Goal: Information Seeking & Learning: Check status

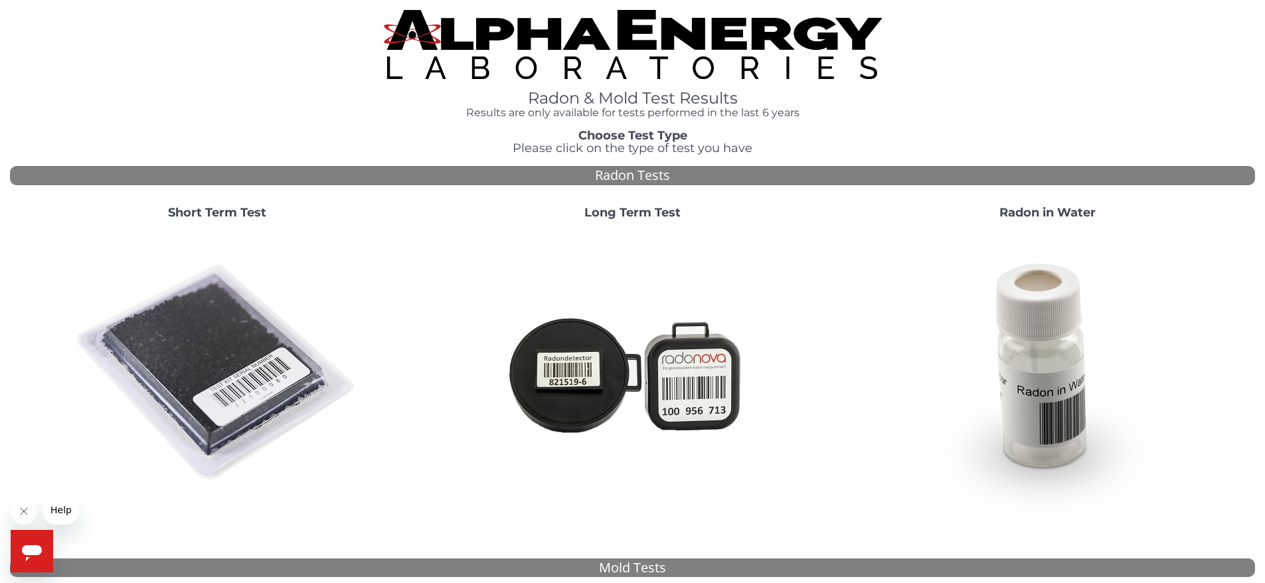
click at [226, 205] on strong "Short Term Test" at bounding box center [217, 212] width 98 height 15
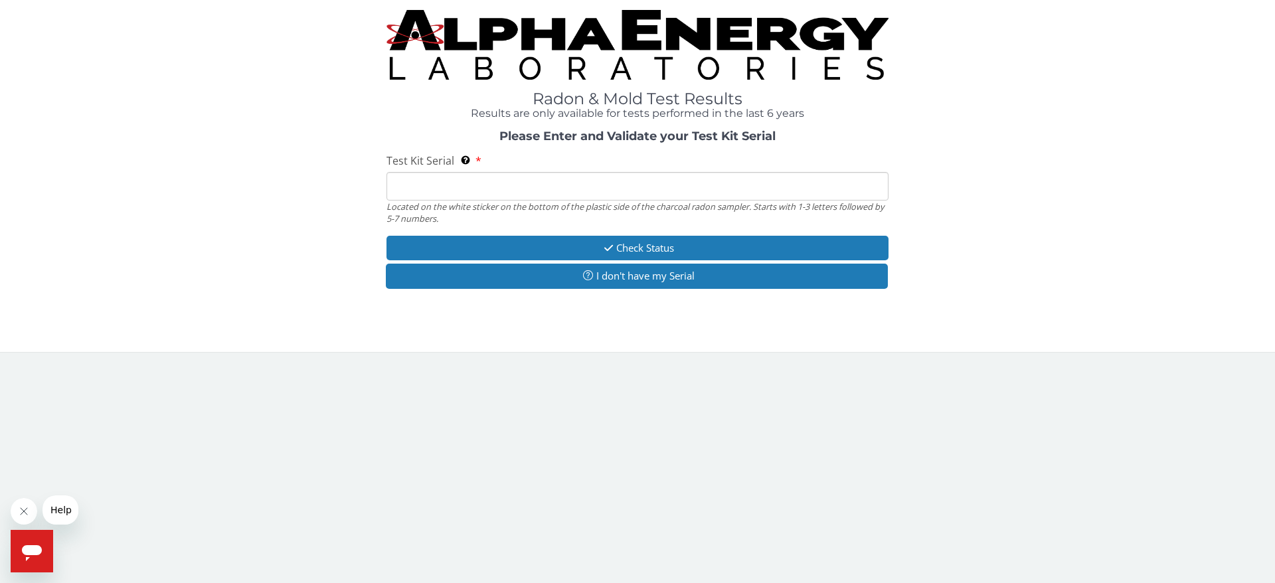
click at [435, 194] on input "Test Kit Serial Located on the white sticker on the bottom of the plastic side …" at bounding box center [637, 186] width 502 height 29
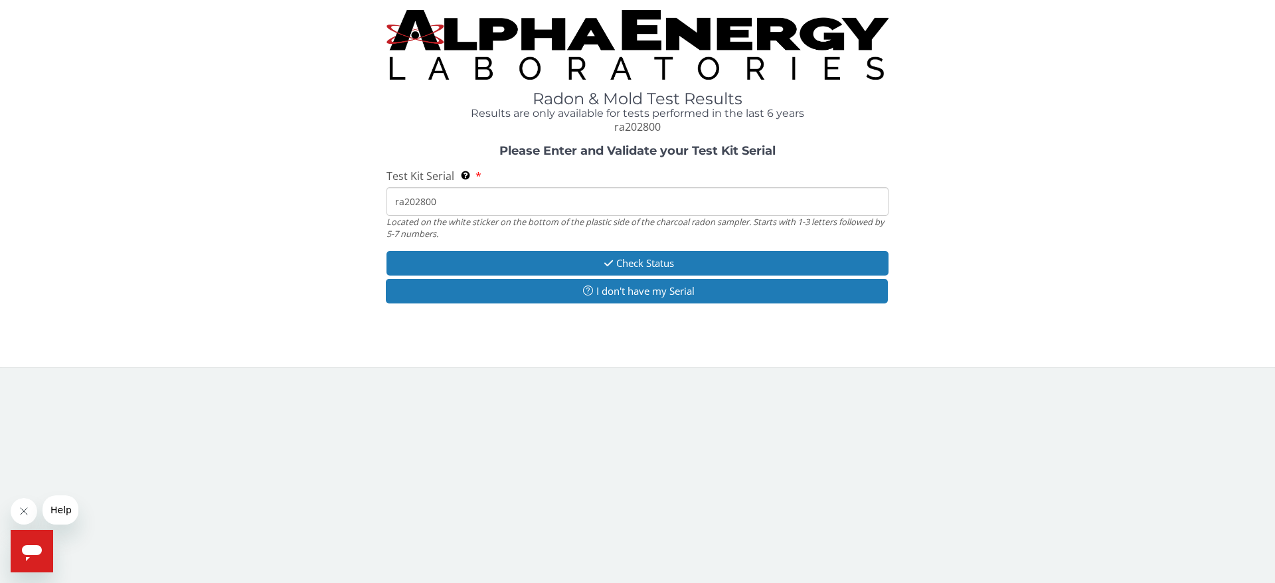
type input "ra202800"
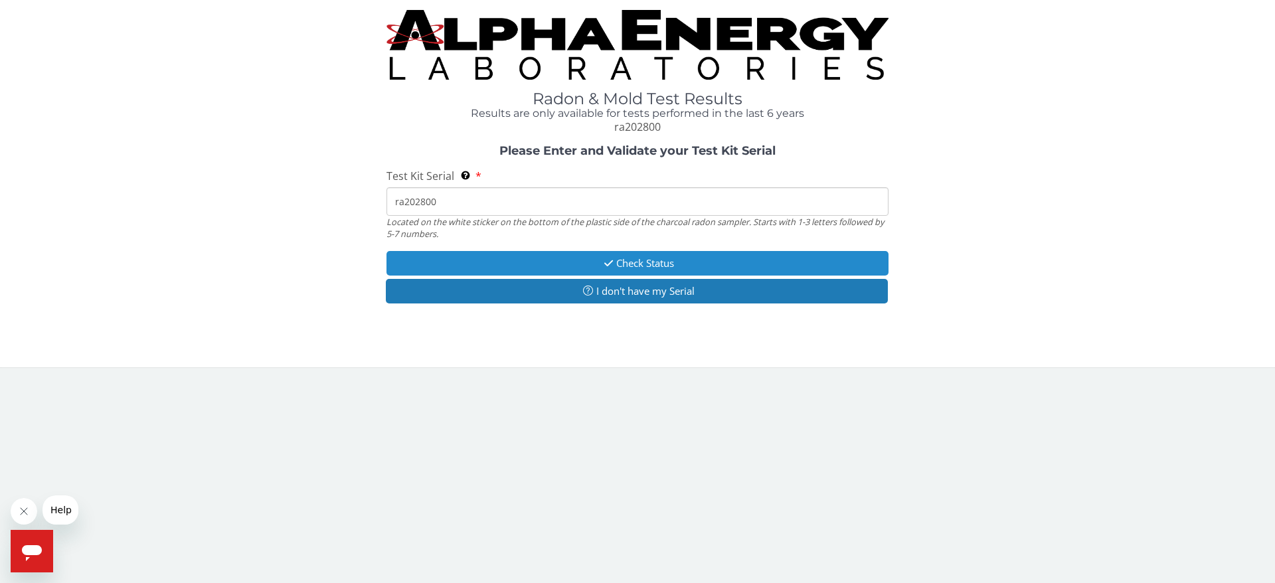
click at [638, 254] on button "Check Status" at bounding box center [637, 263] width 502 height 25
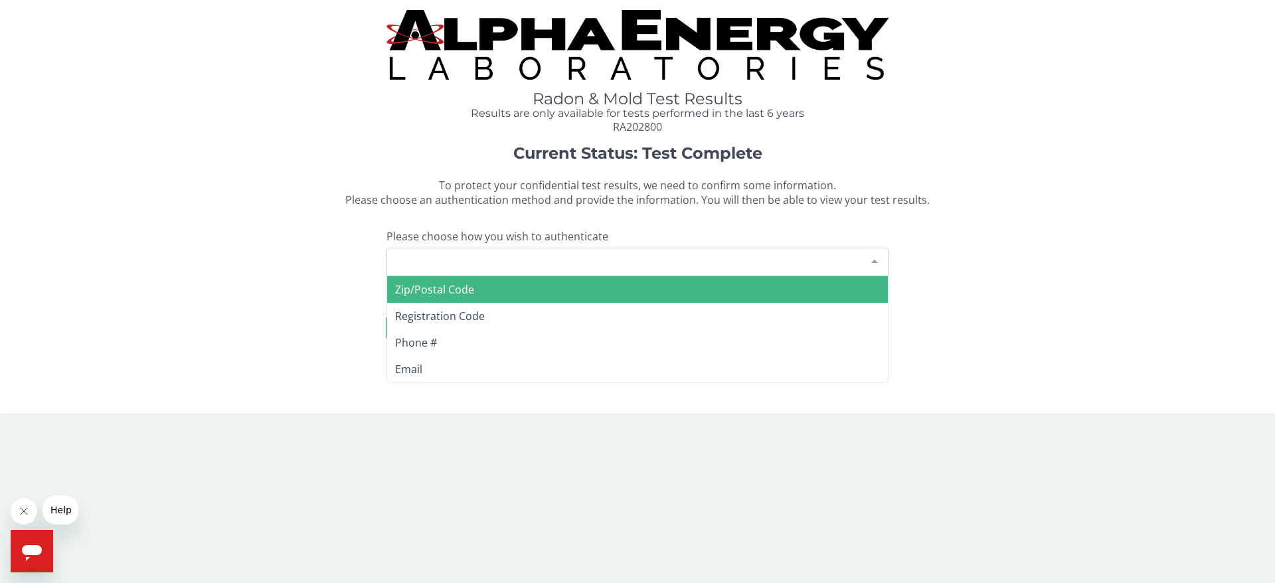
click at [477, 254] on div "Please make a selection" at bounding box center [637, 262] width 502 height 29
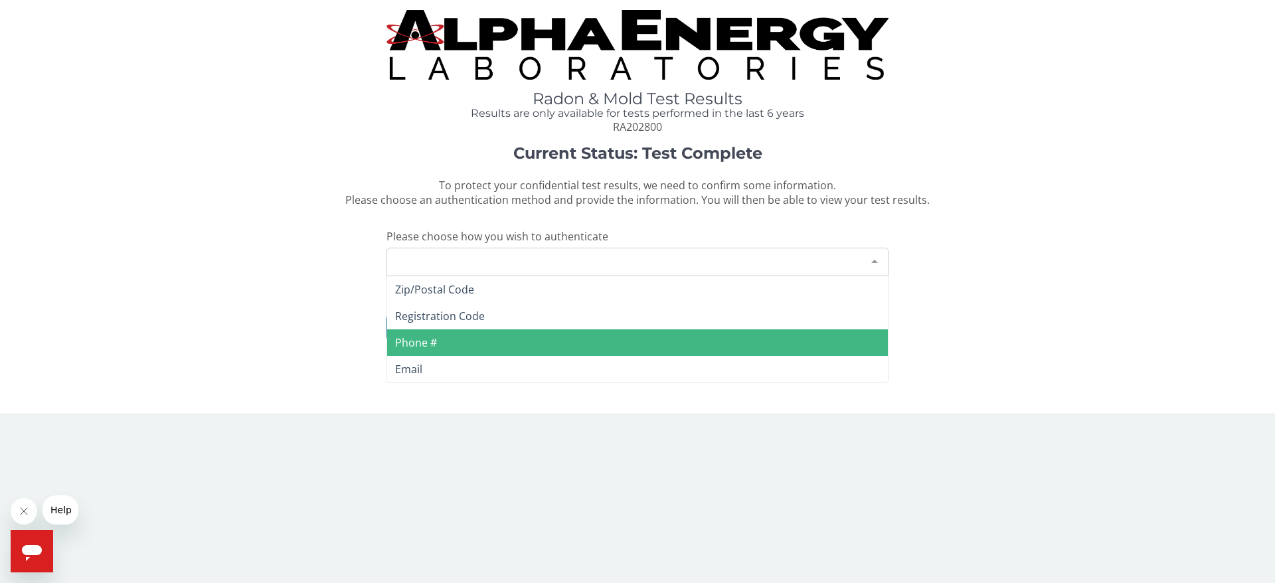
click at [439, 343] on span "Phone #" at bounding box center [637, 342] width 501 height 27
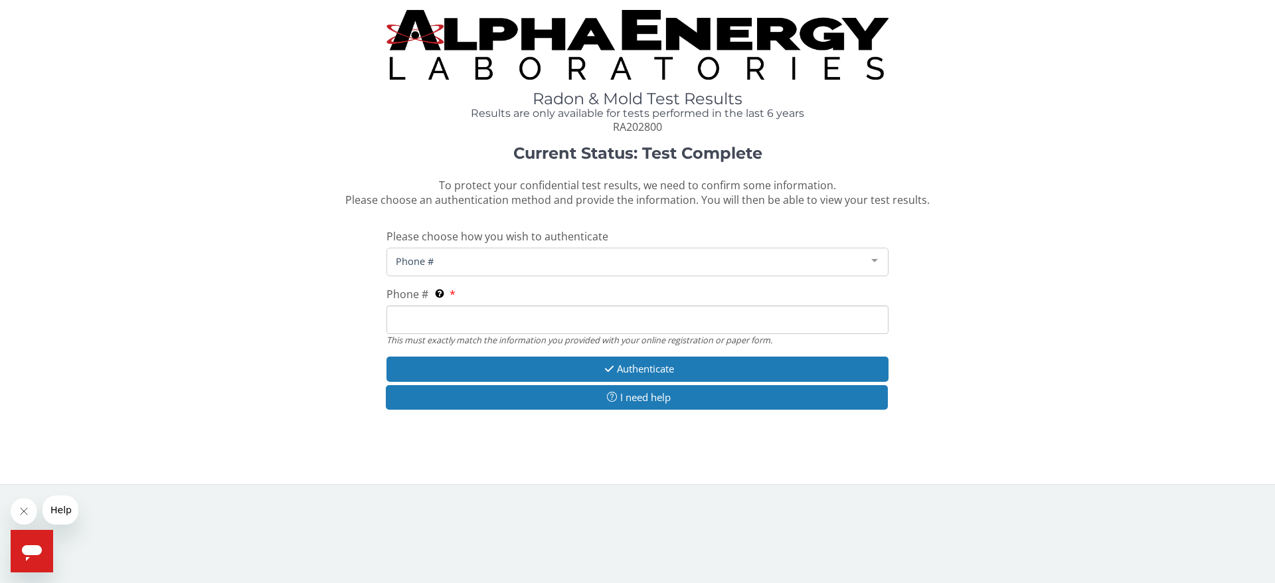
click at [423, 314] on input "Phone # This must exactly match the information you provided with your online r…" at bounding box center [637, 319] width 502 height 29
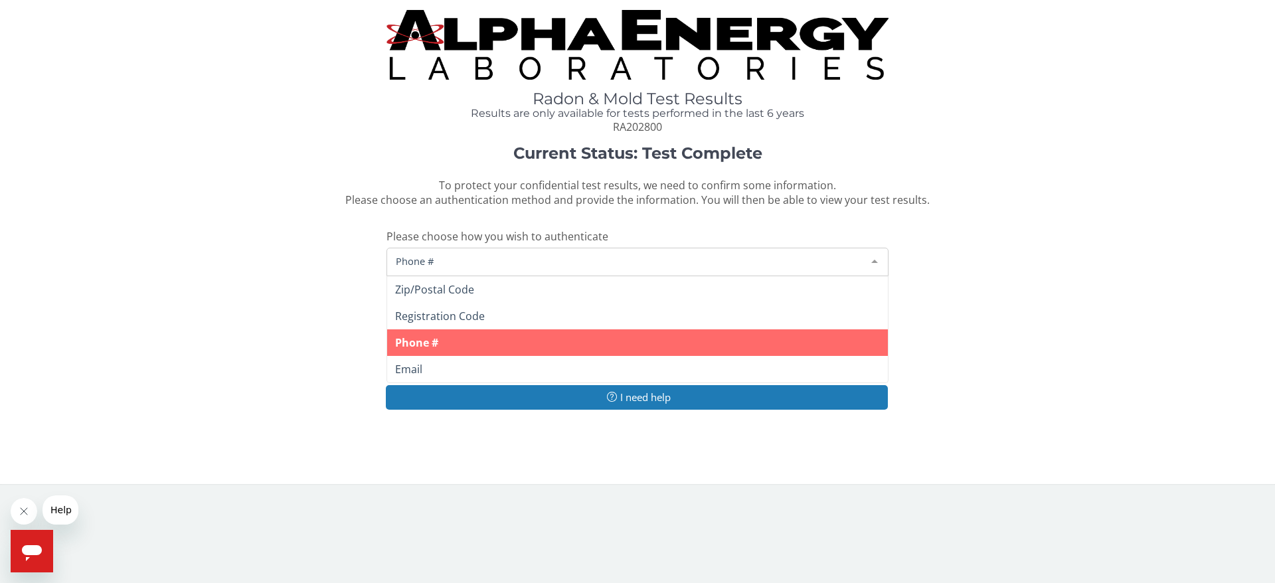
click at [416, 256] on span "Phone #" at bounding box center [626, 261] width 469 height 15
click at [436, 347] on span "Phone #" at bounding box center [637, 342] width 501 height 27
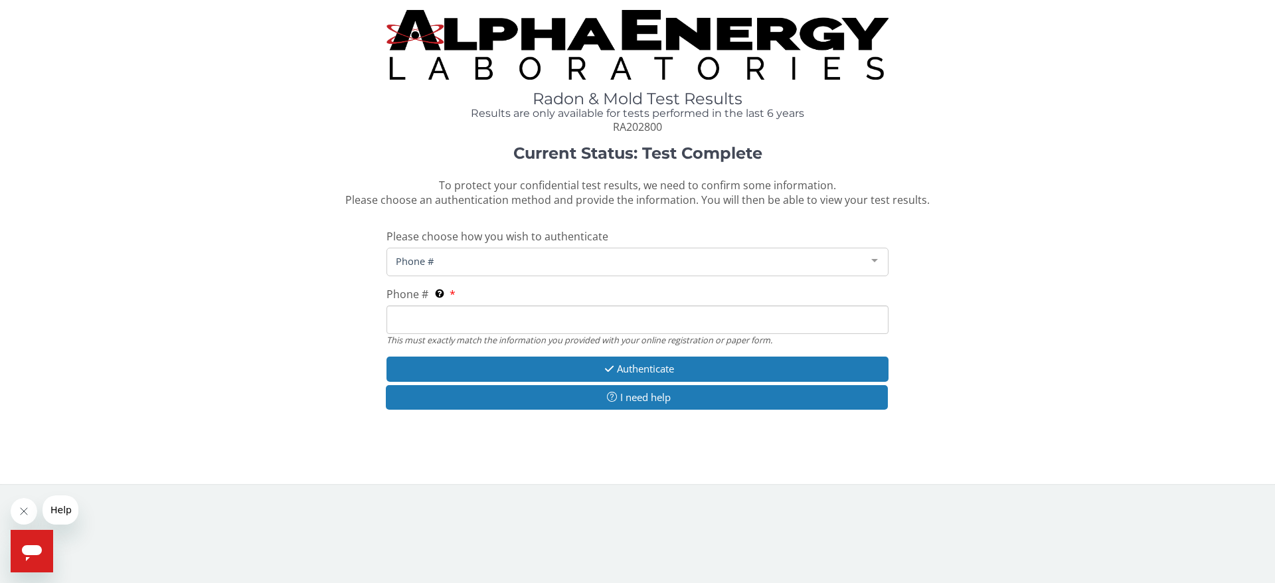
click at [420, 319] on input "Phone # This must exactly match the information you provided with your online r…" at bounding box center [637, 319] width 502 height 29
type input "[PHONE_NUMBER]"
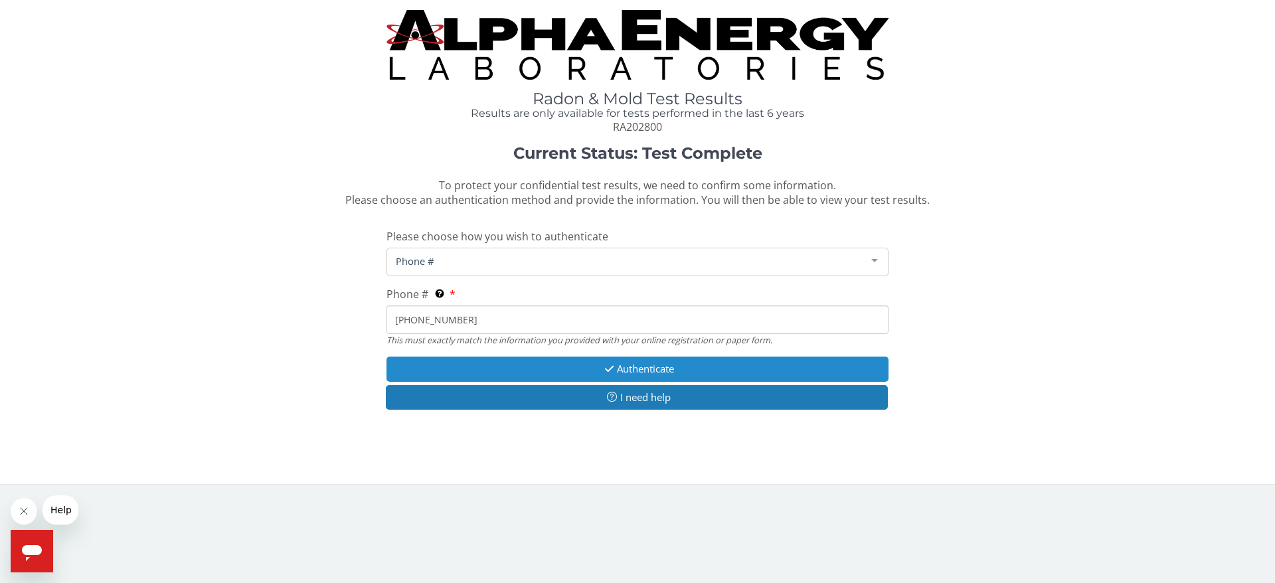
click at [632, 362] on button "Authenticate" at bounding box center [637, 368] width 502 height 25
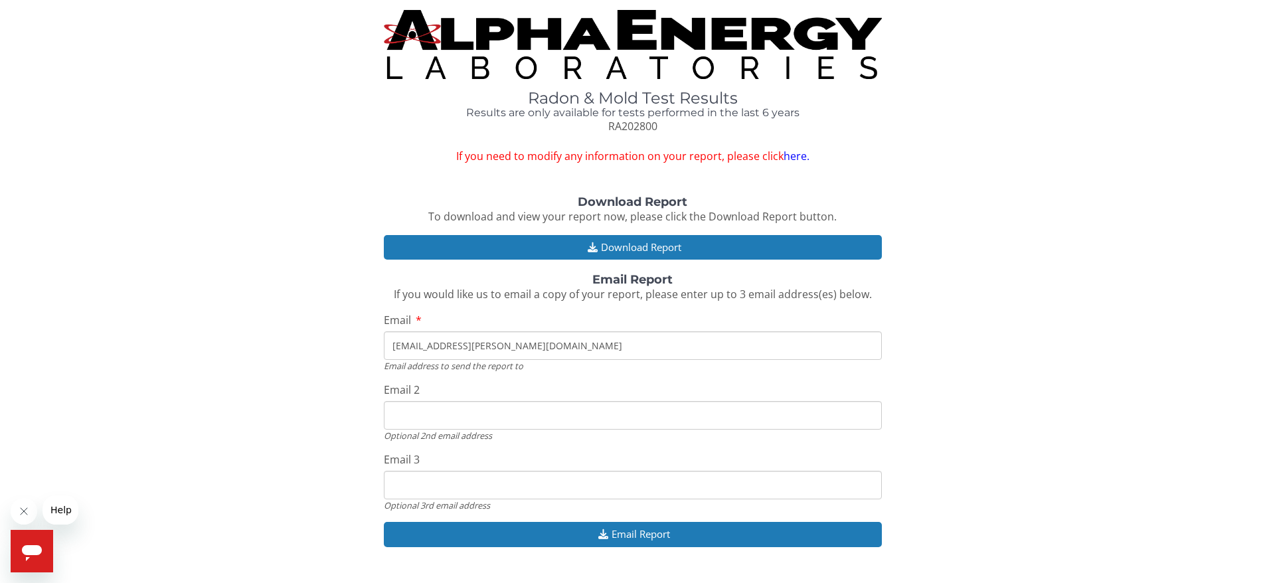
type input "[EMAIL_ADDRESS][PERSON_NAME][DOMAIN_NAME]"
click at [517, 336] on input "[EMAIL_ADDRESS][PERSON_NAME][DOMAIN_NAME]" at bounding box center [633, 345] width 498 height 29
click at [860, 340] on input "[EMAIL_ADDRESS][PERSON_NAME][DOMAIN_NAME]" at bounding box center [633, 345] width 498 height 29
click at [457, 341] on input "[EMAIL_ADDRESS][PERSON_NAME][DOMAIN_NAME]" at bounding box center [633, 345] width 498 height 29
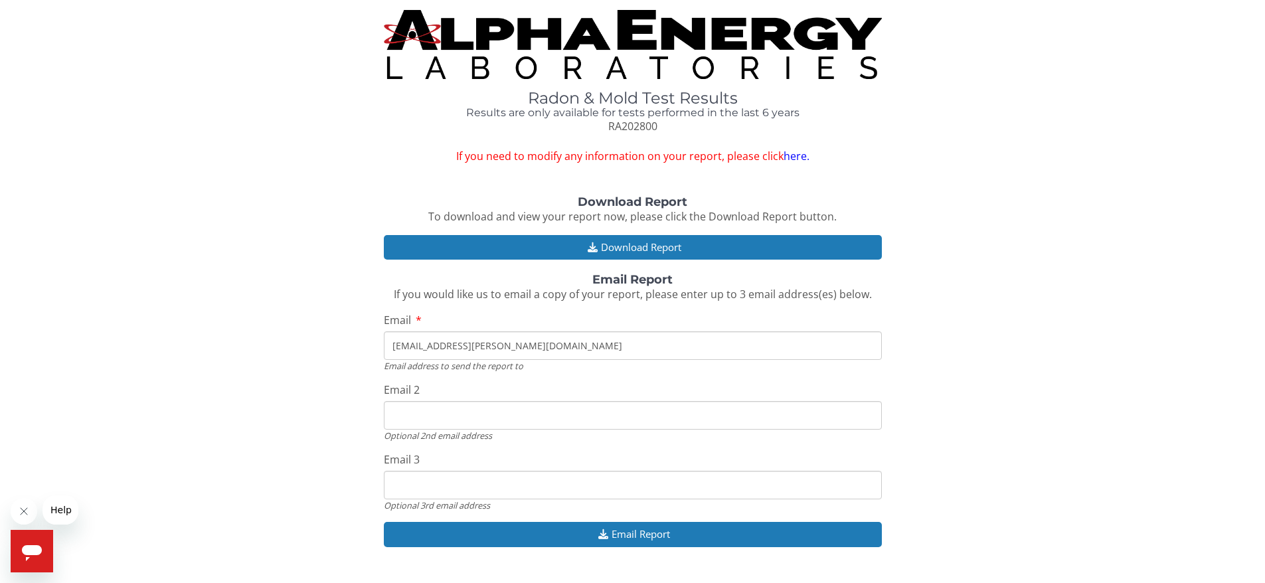
click at [500, 339] on input "[EMAIL_ADDRESS][PERSON_NAME][DOMAIN_NAME]" at bounding box center [633, 345] width 498 height 29
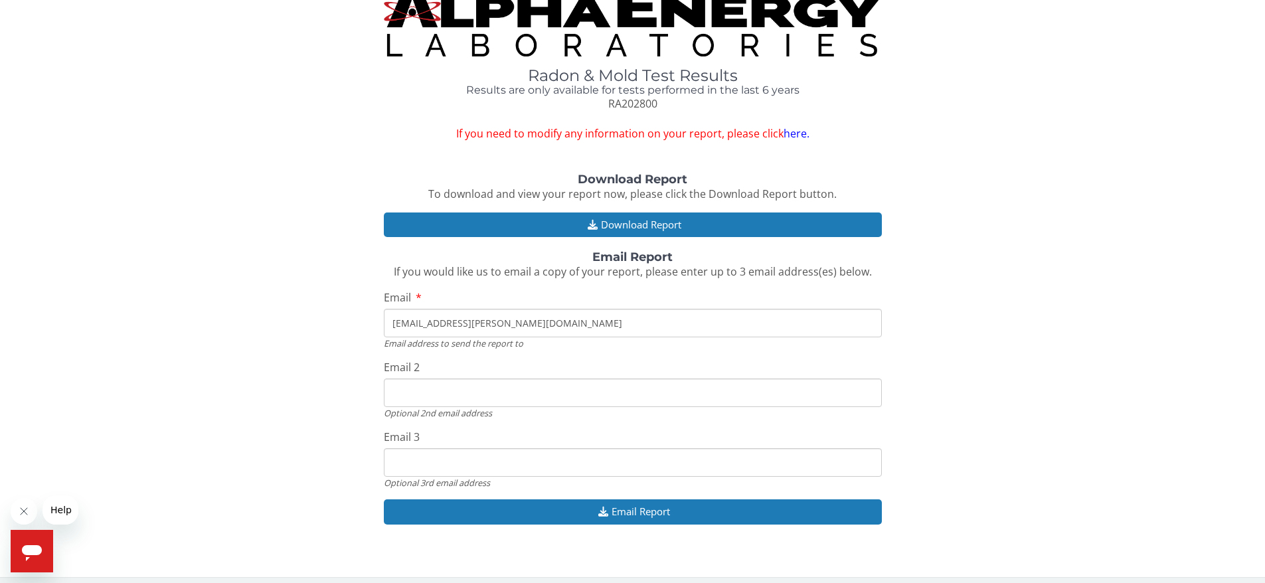
scroll to position [9, 0]
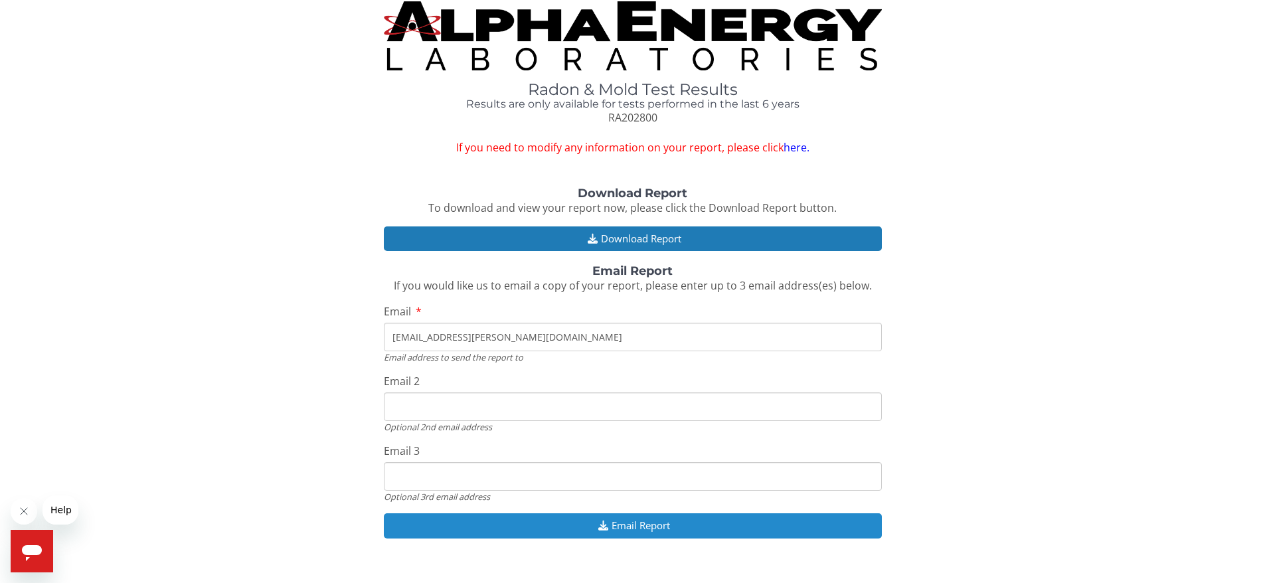
click at [650, 524] on button "Email Report" at bounding box center [633, 525] width 498 height 25
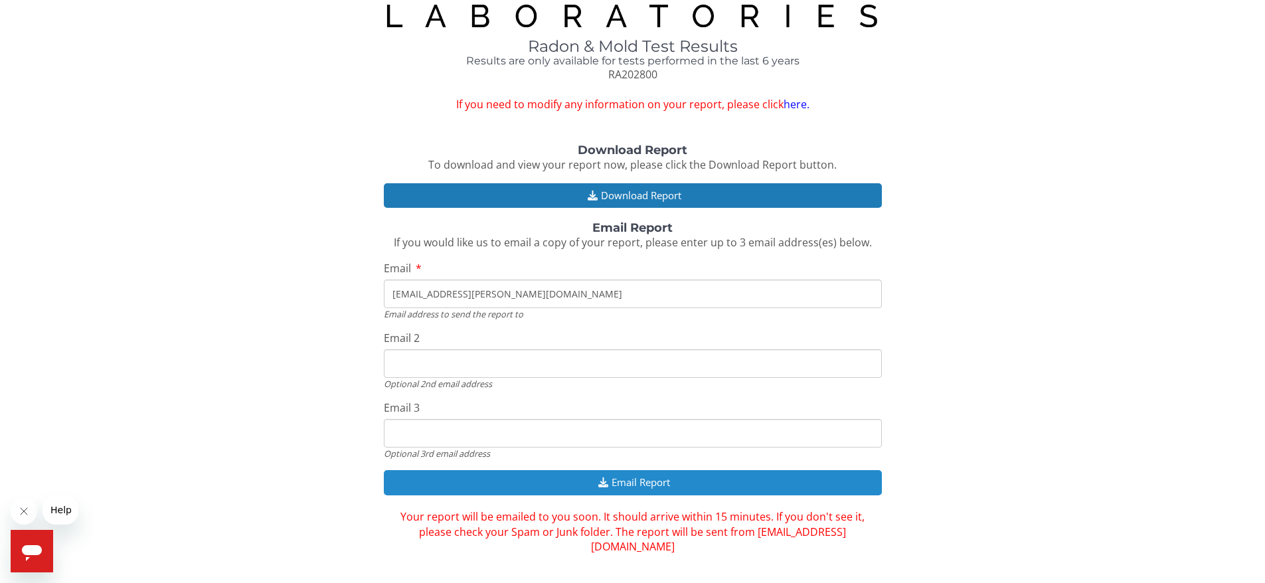
scroll to position [0, 0]
